Goal: Check status: Check status

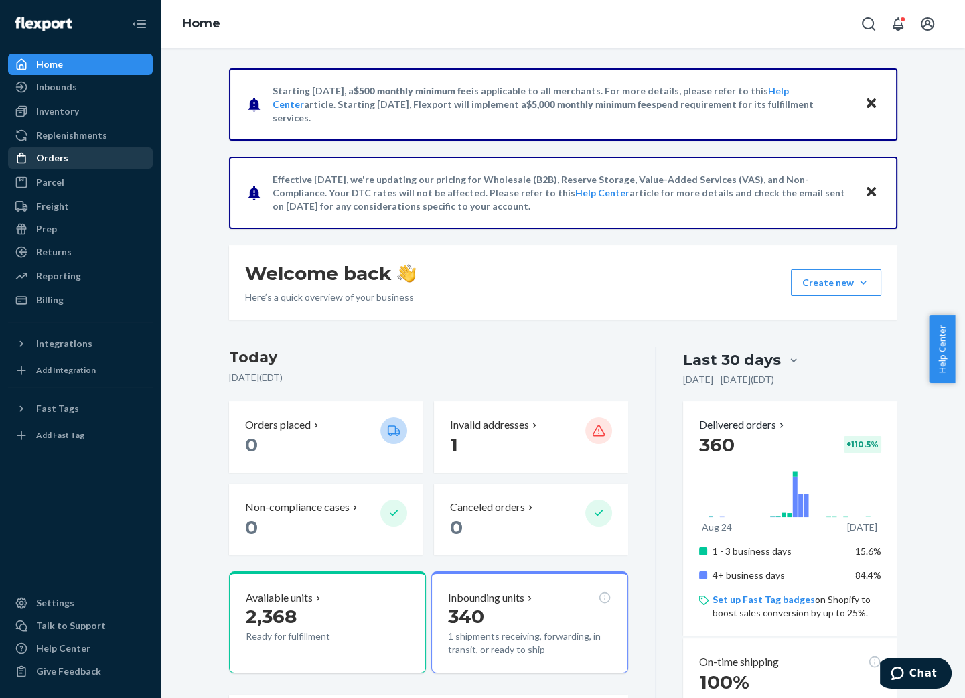
click at [57, 155] on div "Orders" at bounding box center [52, 157] width 32 height 13
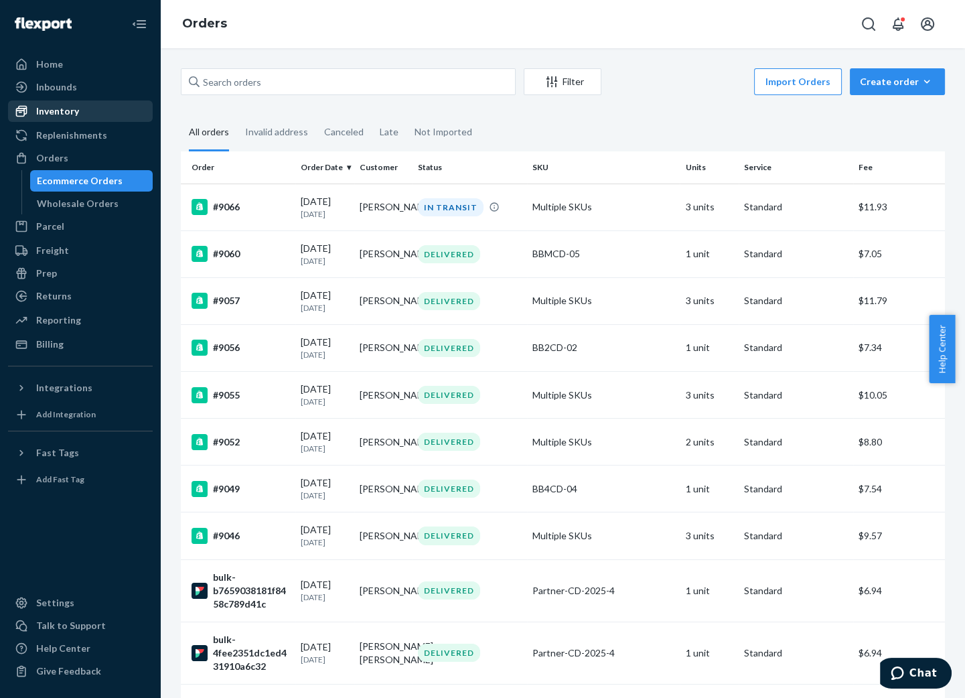
click at [56, 109] on div "Inventory" at bounding box center [57, 111] width 43 height 13
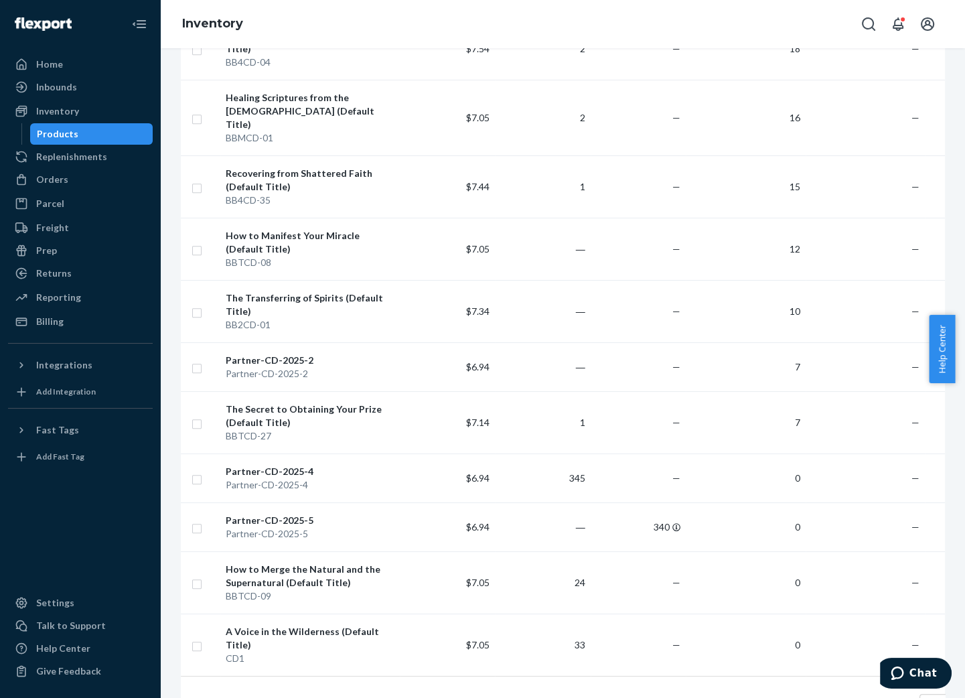
scroll to position [1008, 0]
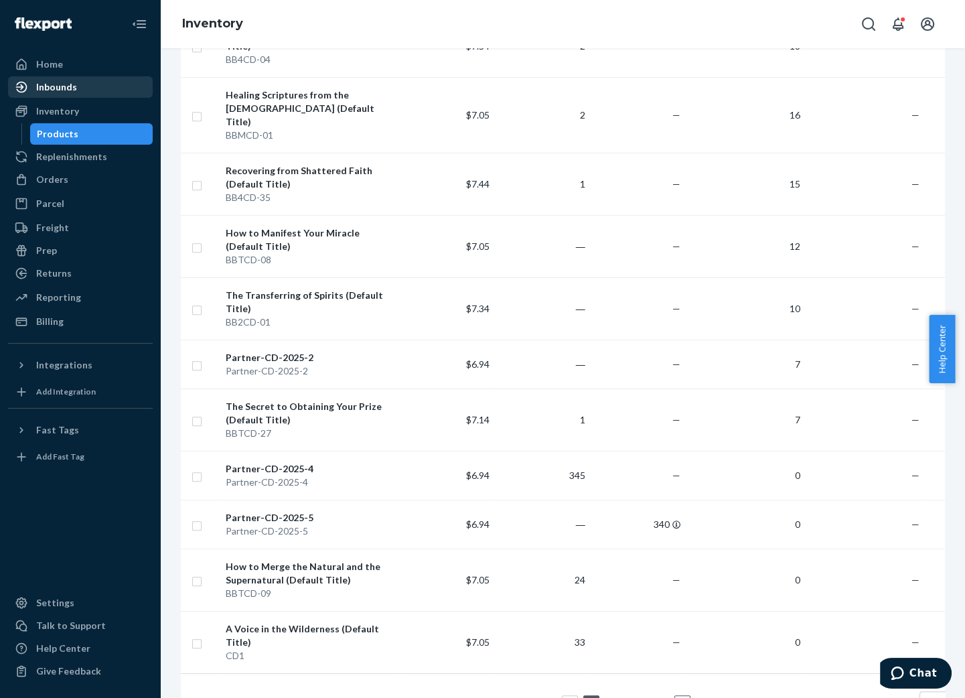
click at [55, 90] on div "Inbounds" at bounding box center [56, 86] width 41 height 13
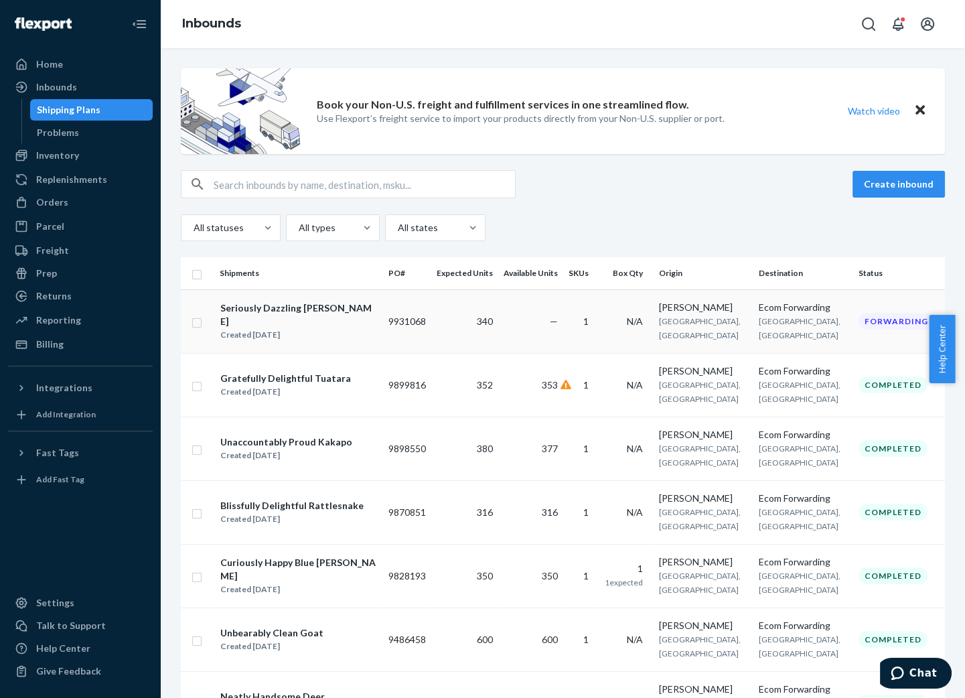
click at [251, 310] on div "Seriously Dazzling [PERSON_NAME]" at bounding box center [298, 315] width 157 height 27
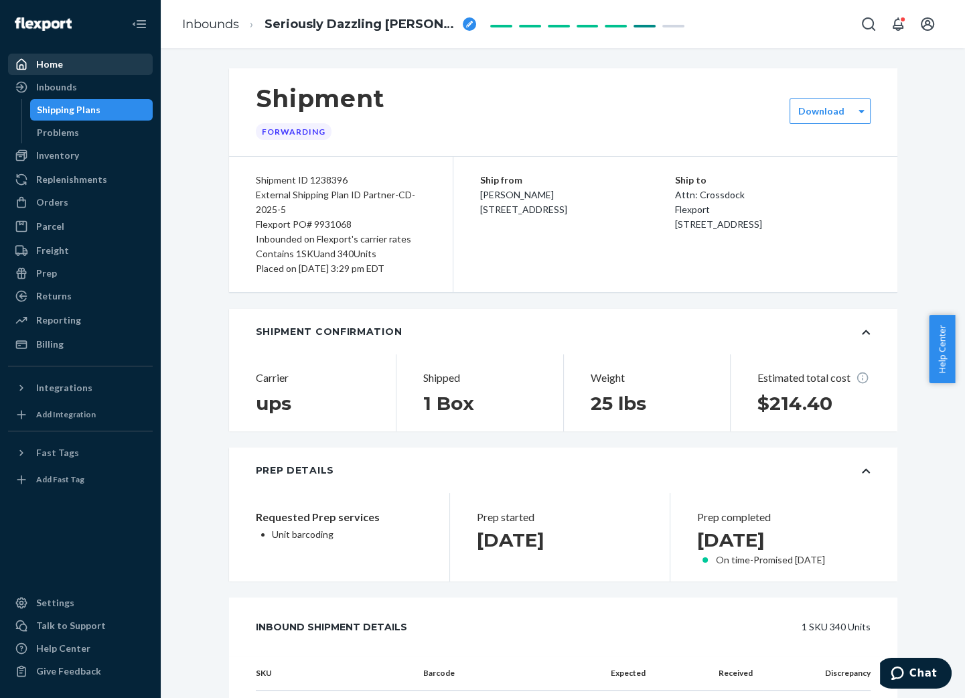
click at [52, 64] on div "Home" at bounding box center [49, 64] width 27 height 13
